Goal: Task Accomplishment & Management: Use online tool/utility

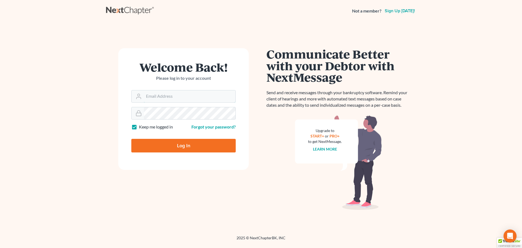
type input "[EMAIL_ADDRESS][DOMAIN_NAME]"
click at [174, 144] on input "Log In" at bounding box center [183, 146] width 104 height 14
type input "Thinking..."
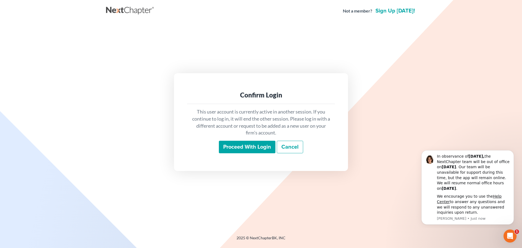
click at [253, 145] on input "Proceed with login" at bounding box center [247, 147] width 57 height 13
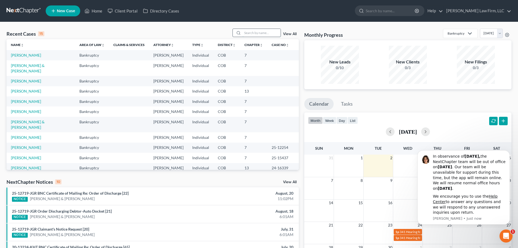
click at [249, 33] on input "search" at bounding box center [262, 33] width 38 height 8
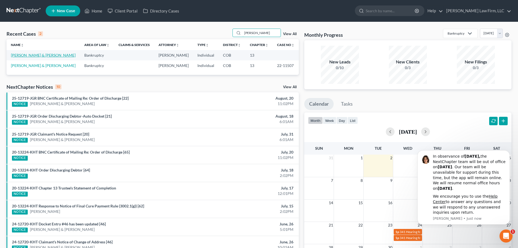
type input "[PERSON_NAME]"
click at [47, 57] on link "[PERSON_NAME] & [PERSON_NAME]" at bounding box center [43, 55] width 65 height 5
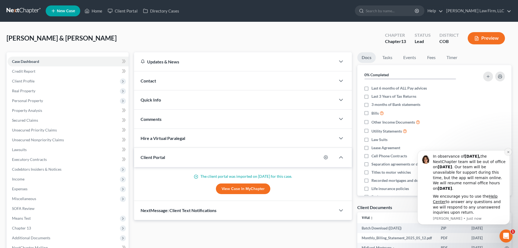
click at [508, 152] on icon "Dismiss notification" at bounding box center [508, 152] width 2 height 2
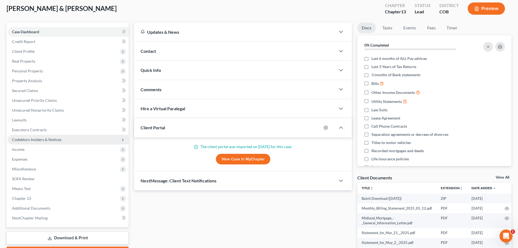
scroll to position [103, 0]
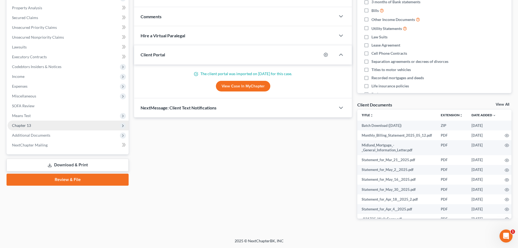
click at [39, 126] on span "Chapter 13" at bounding box center [68, 125] width 121 height 10
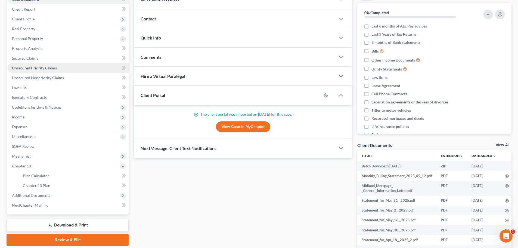
scroll to position [75, 0]
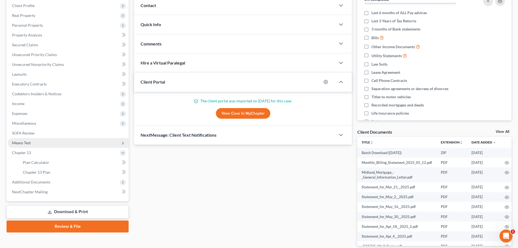
click at [41, 142] on span "Means Test" at bounding box center [68, 143] width 121 height 10
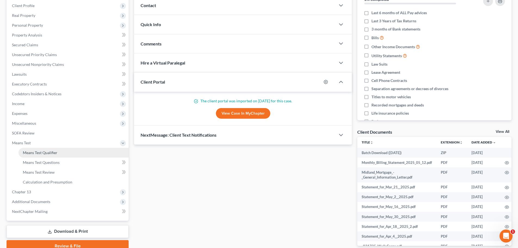
click at [78, 152] on link "Means Test Qualifier" at bounding box center [73, 153] width 110 height 10
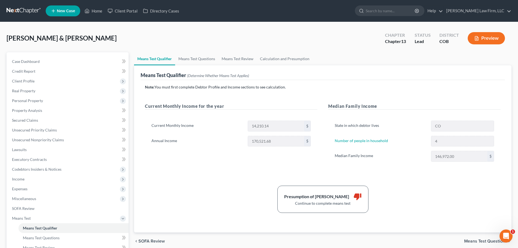
click at [24, 6] on link at bounding box center [24, 11] width 35 height 10
